Goal: Task Accomplishment & Management: Use online tool/utility

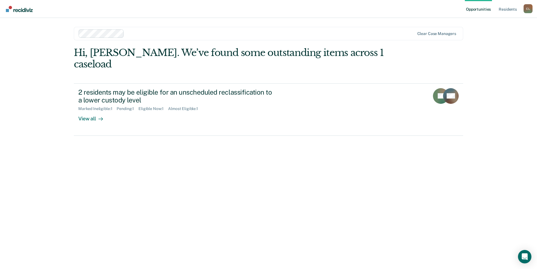
click at [488, 10] on link "Opportunities" at bounding box center [478, 9] width 27 height 18
click at [480, 11] on link "Opportunities" at bounding box center [478, 9] width 27 height 18
click at [507, 10] on link "Resident s" at bounding box center [507, 9] width 20 height 18
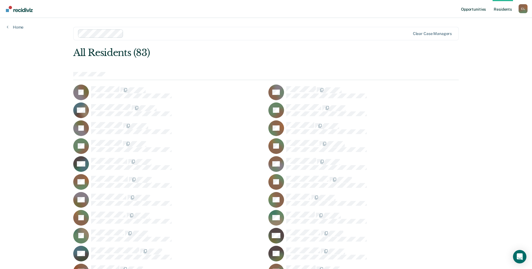
click at [482, 11] on link "Opportunities" at bounding box center [473, 9] width 27 height 18
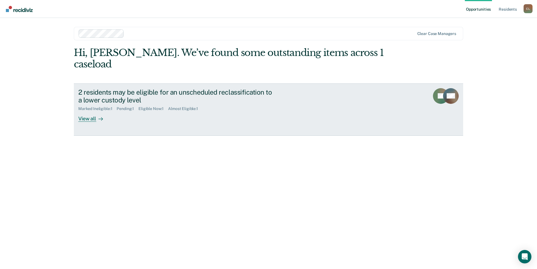
click at [93, 111] on div "View all" at bounding box center [93, 116] width 31 height 11
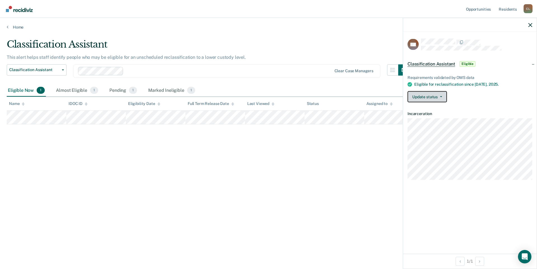
click at [441, 97] on button "Update status" at bounding box center [426, 96] width 39 height 11
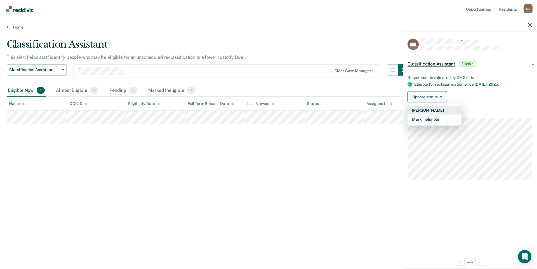
click at [435, 108] on button "[PERSON_NAME]" at bounding box center [434, 110] width 54 height 9
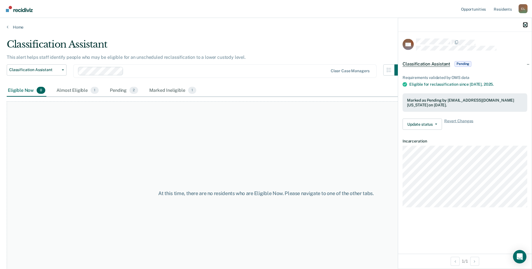
click at [527, 25] on icon "button" at bounding box center [525, 25] width 4 height 4
